Goal: Information Seeking & Learning: Learn about a topic

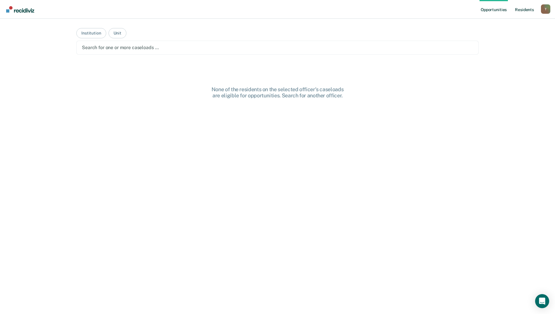
click at [520, 9] on link "Resident s" at bounding box center [523, 9] width 21 height 19
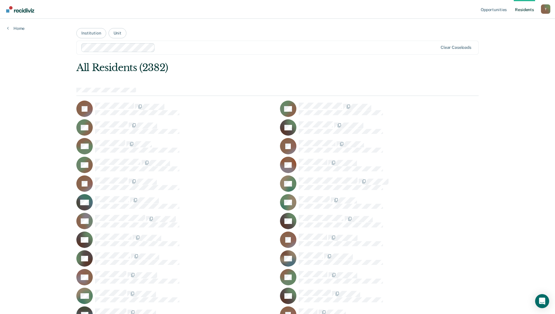
scroll to position [19056, 0]
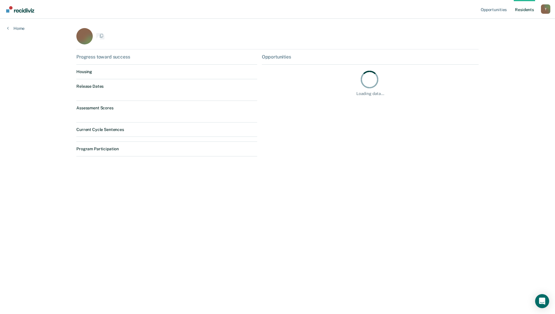
click at [109, 158] on div "Opportunities Resident s [PERSON_NAME][EMAIL_ADDRESS][PERSON_NAME][DOMAIN_NAME]…" at bounding box center [277, 157] width 555 height 314
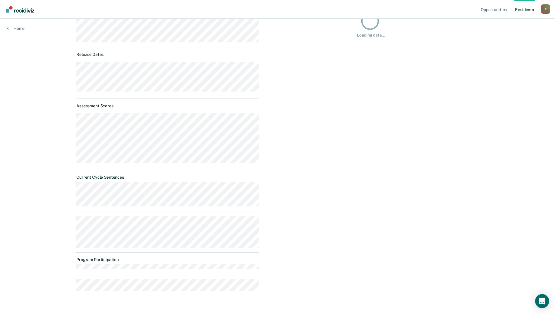
scroll to position [71, 0]
